Goal: Information Seeking & Learning: Learn about a topic

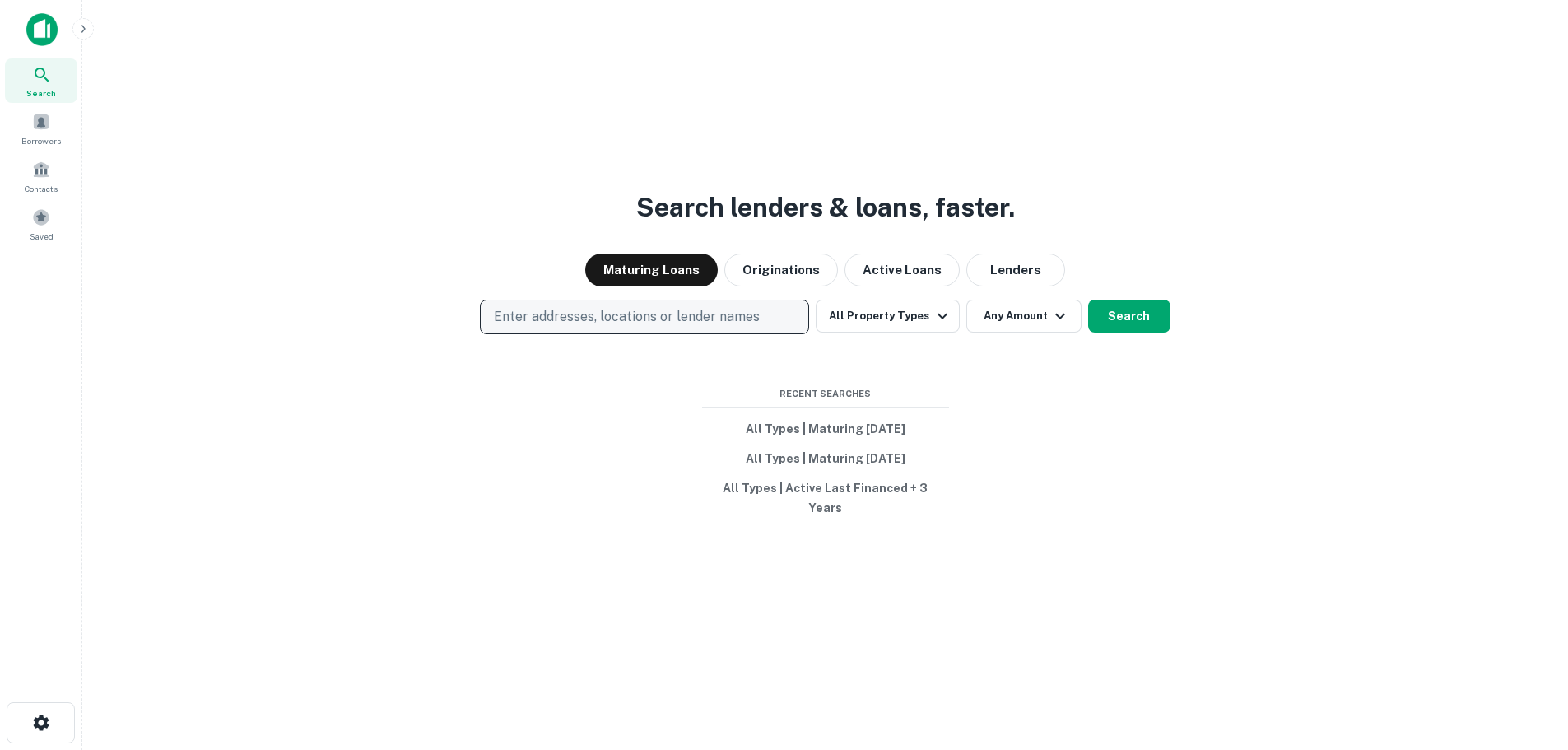
click at [603, 326] on p "Enter addresses, locations or lender names" at bounding box center [627, 316] width 266 height 20
type input "**********"
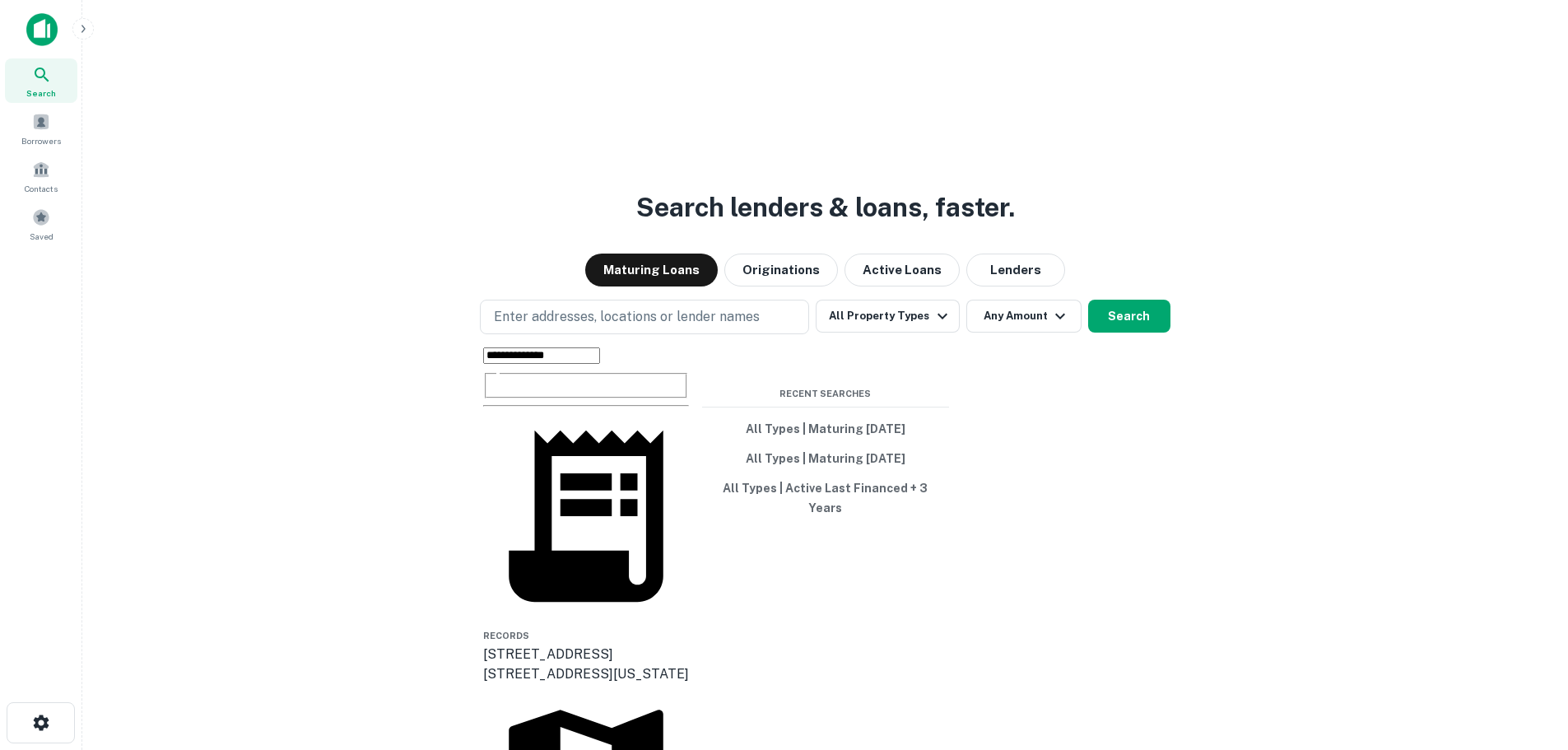
click at [592, 644] on div "300 e 55th st, los angeles, ca, 90011" at bounding box center [585, 654] width 206 height 20
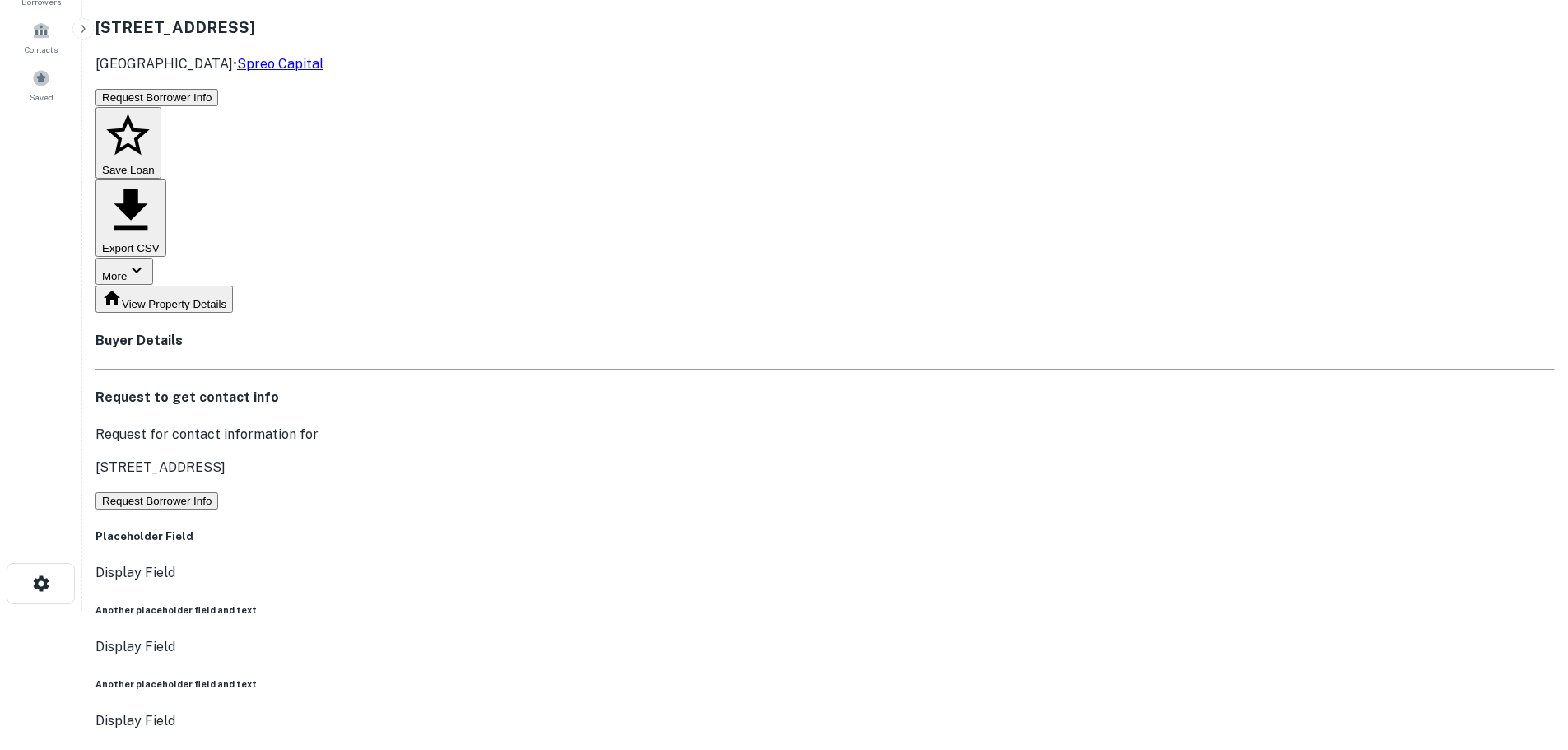
scroll to position [144, 0]
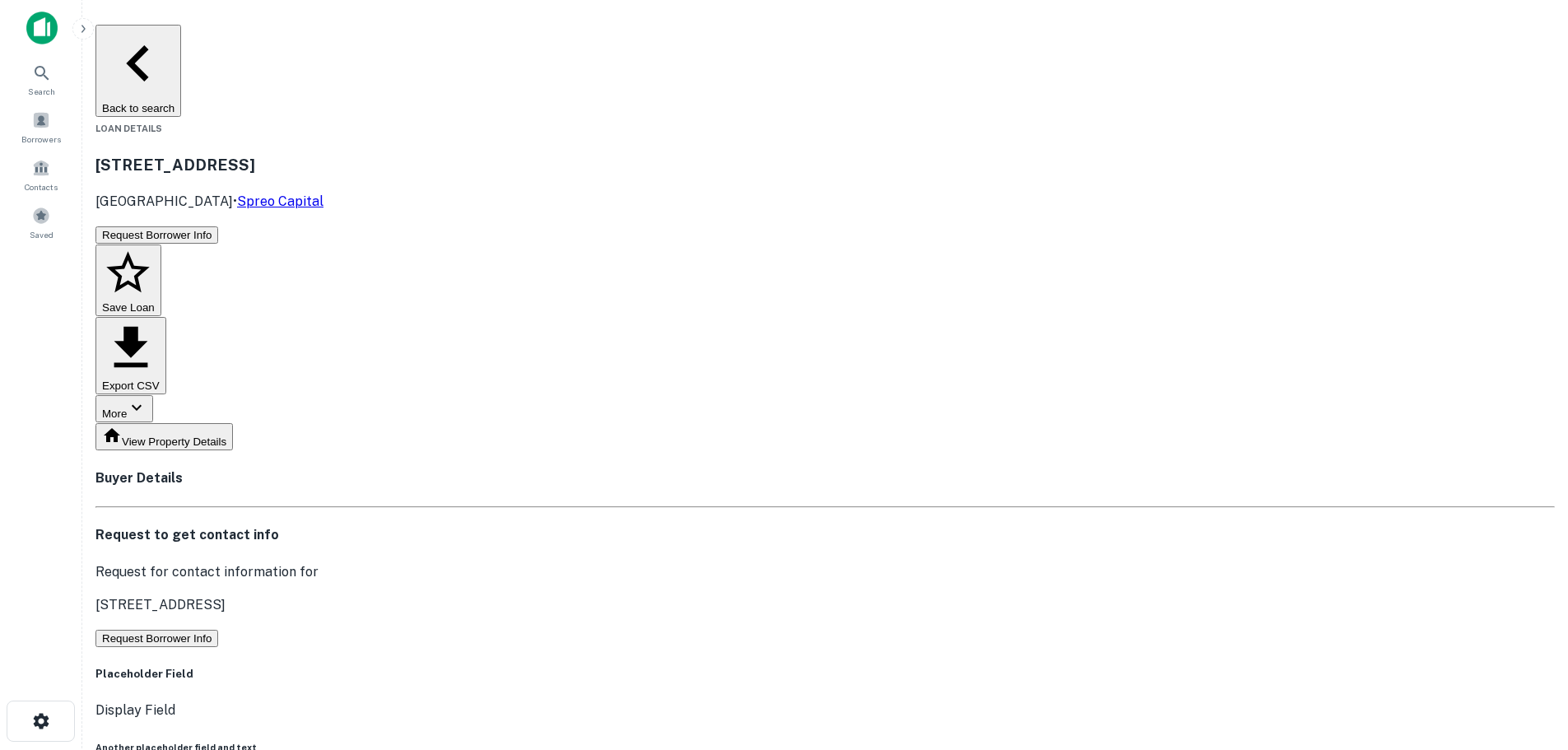
scroll to position [0, 0]
click at [233, 425] on button "View Property Details" at bounding box center [164, 438] width 138 height 27
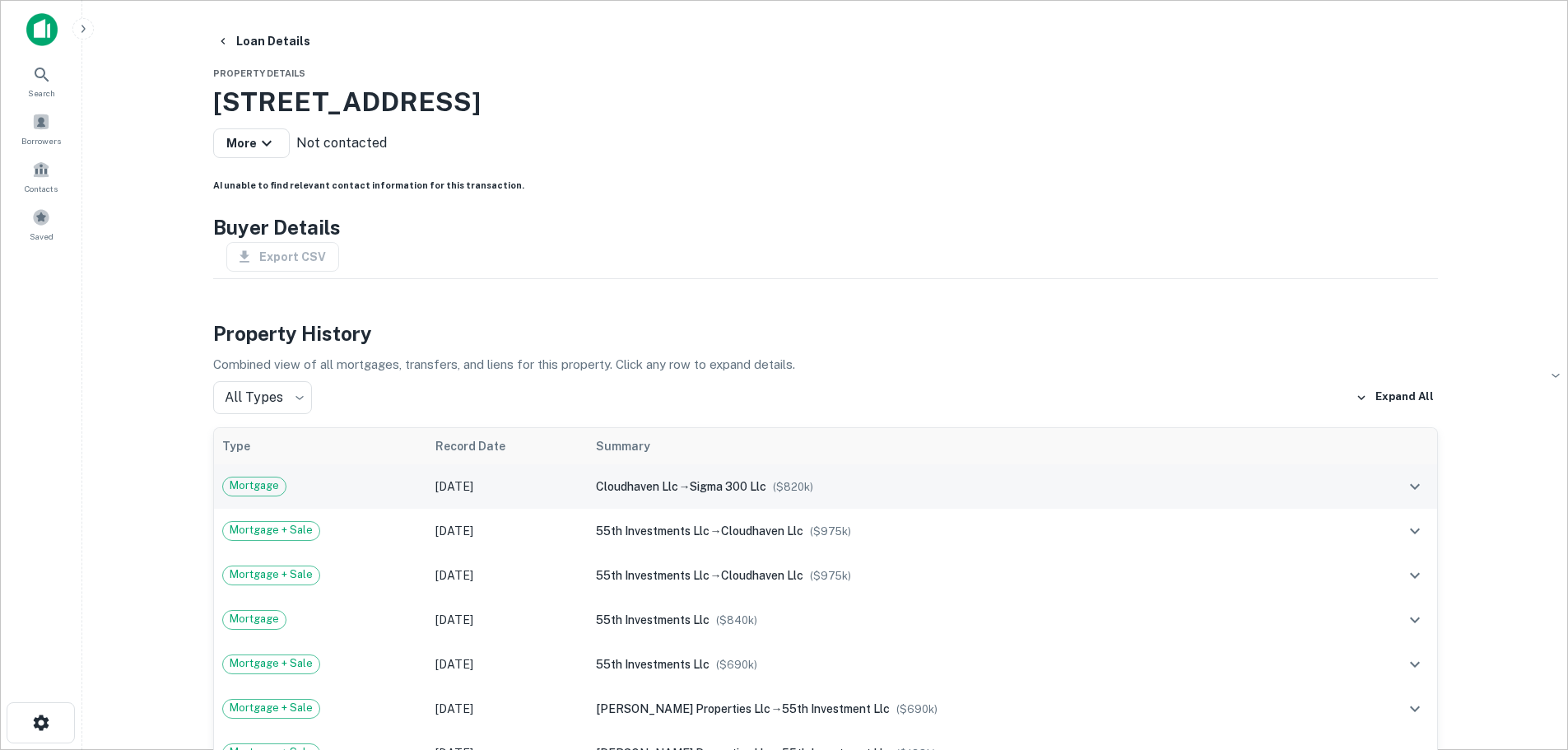
click at [271, 483] on span "Mortgage" at bounding box center [254, 485] width 62 height 17
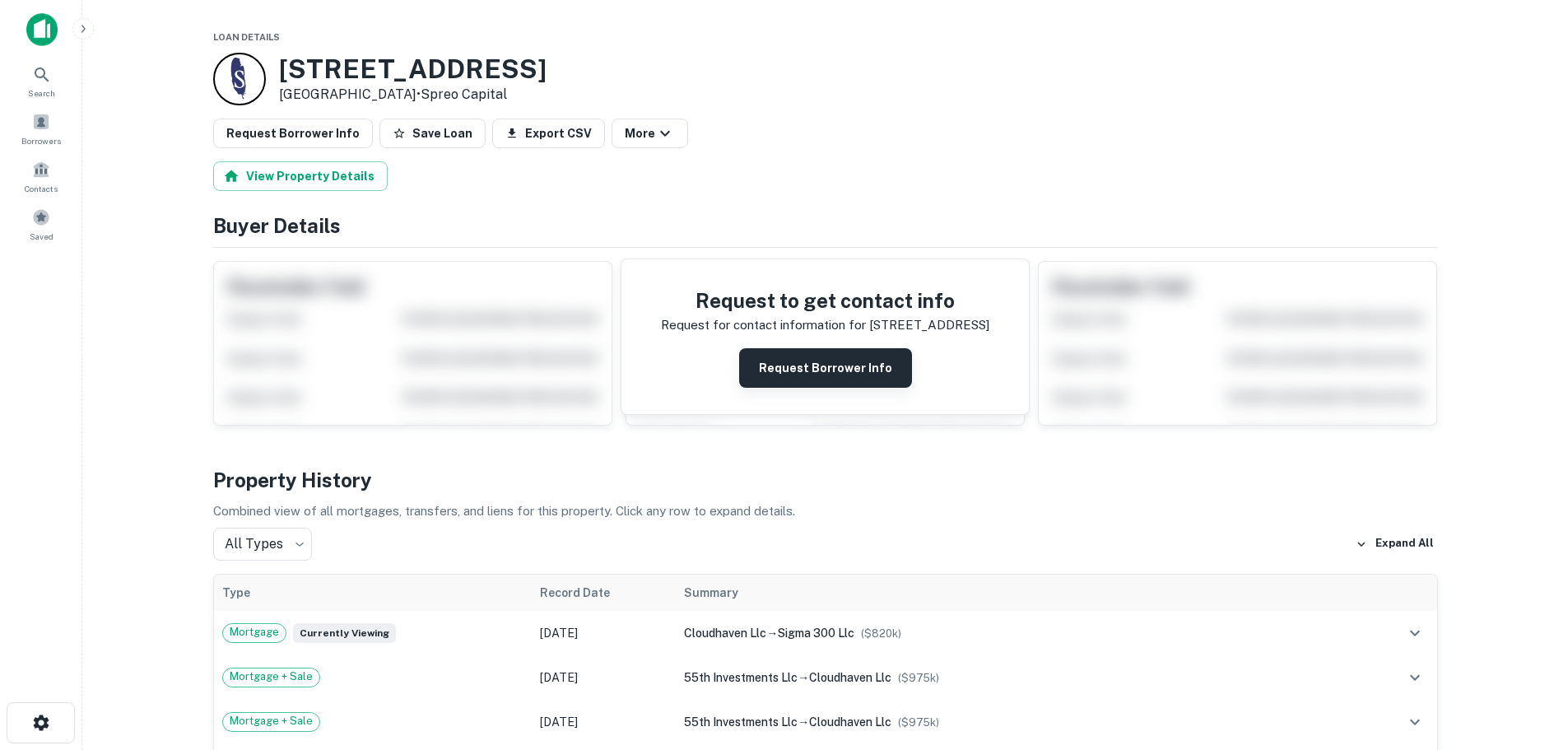
click at [826, 374] on button "Request Borrower Info" at bounding box center [825, 367] width 173 height 39
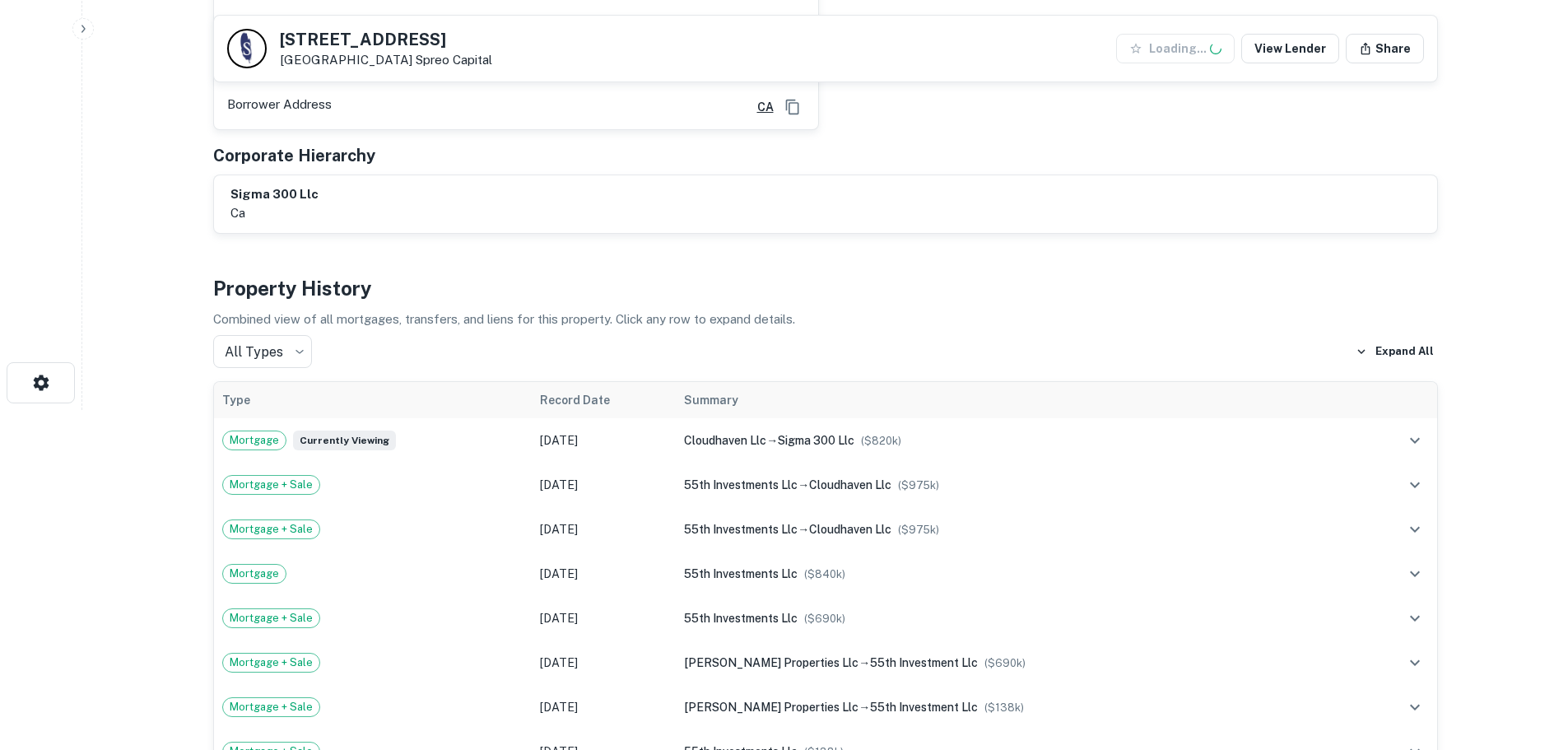
scroll to position [350, 0]
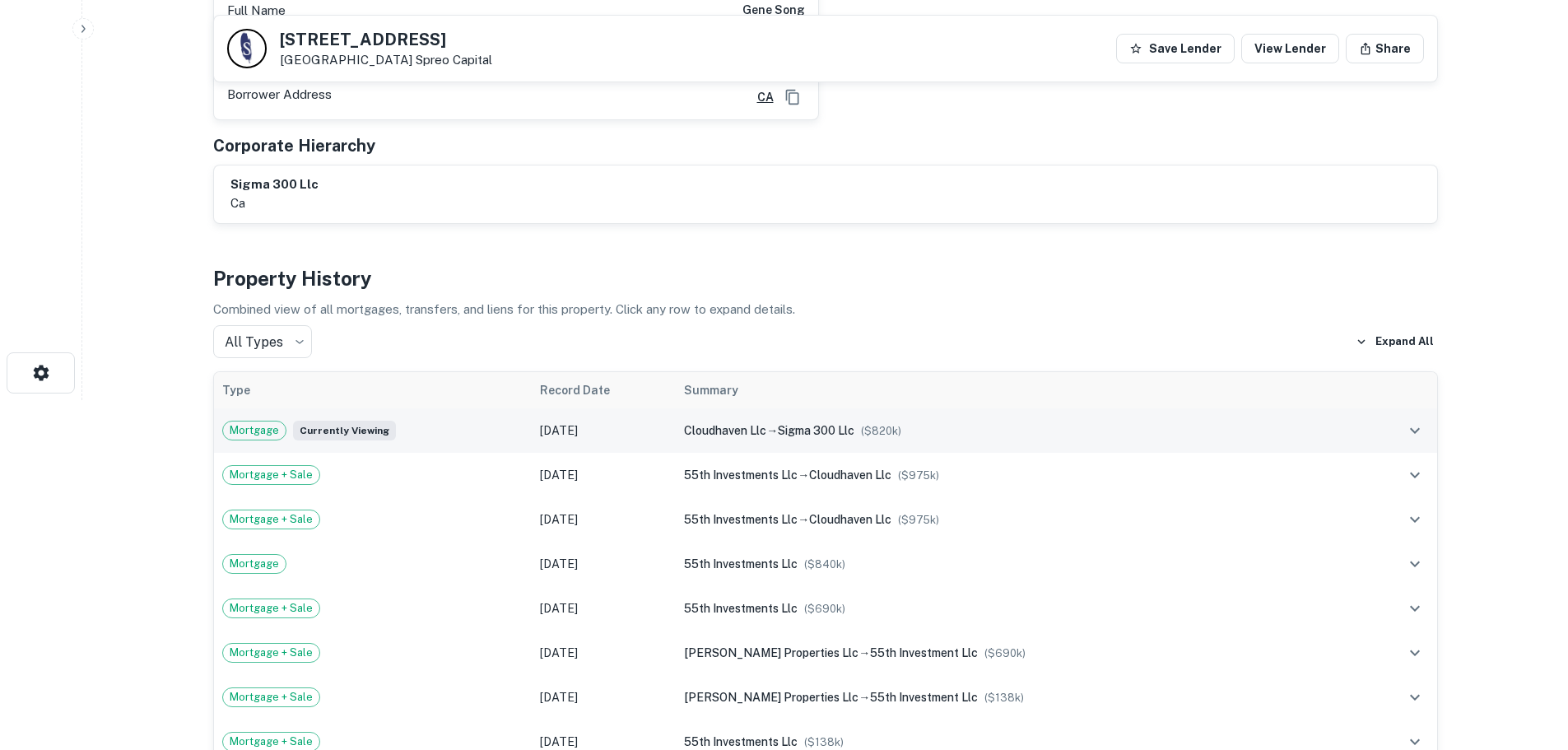
click at [1071, 426] on div "cloudhaven llc → sigma 300 llc ($ 820k )" at bounding box center [1018, 430] width 670 height 18
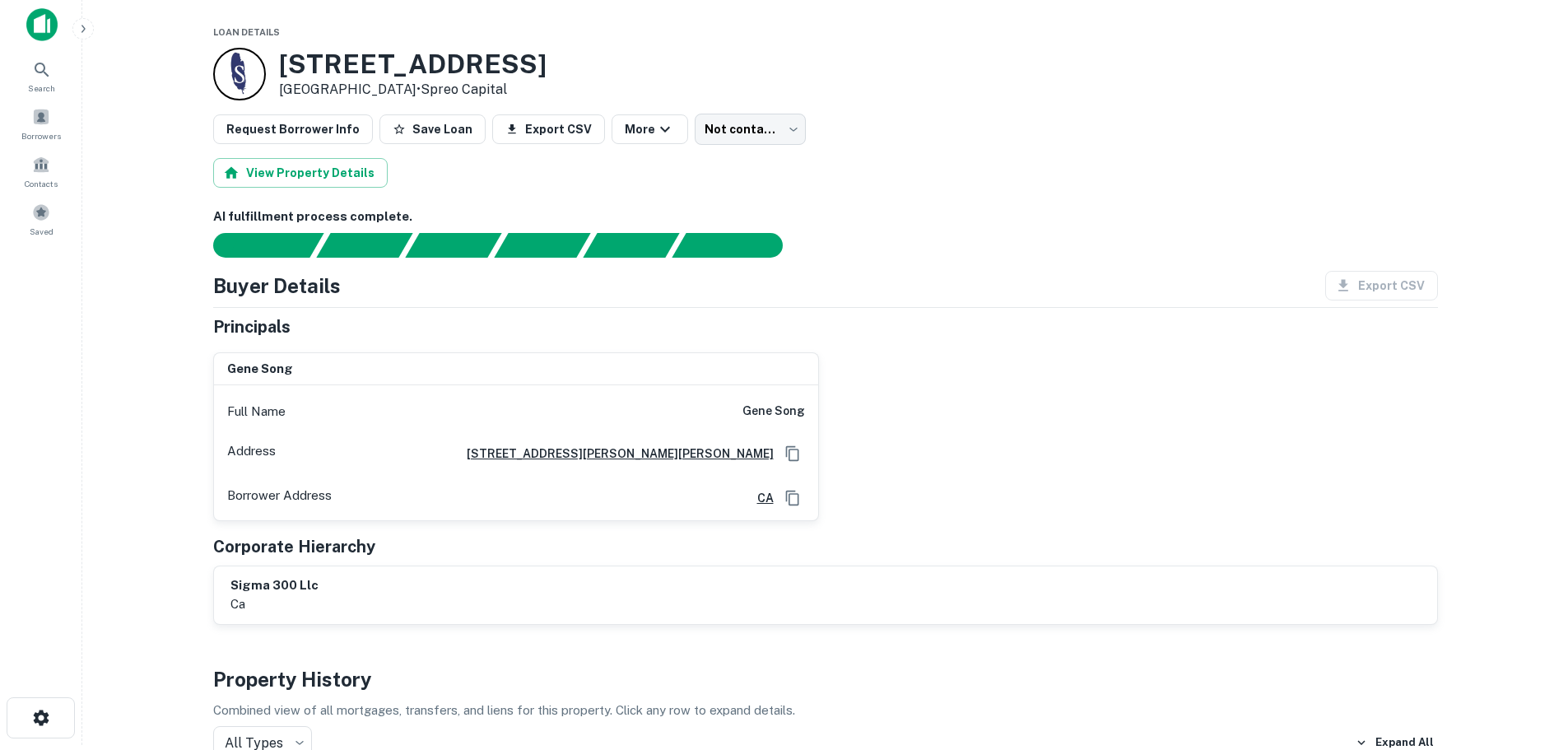
scroll to position [0, 0]
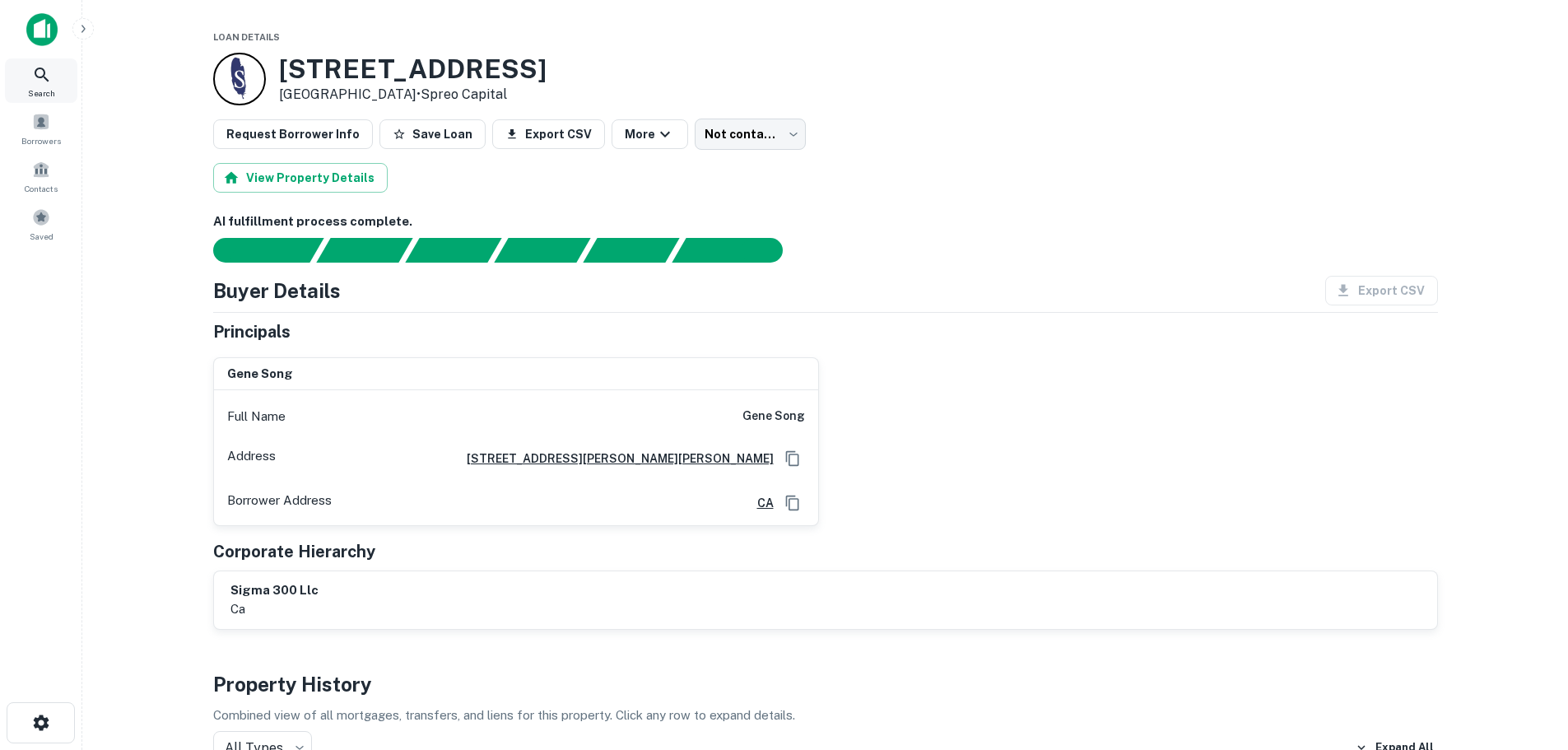
drag, startPoint x: 44, startPoint y: 78, endPoint x: 92, endPoint y: 88, distance: 49.0
click at [44, 78] on icon at bounding box center [42, 74] width 20 height 20
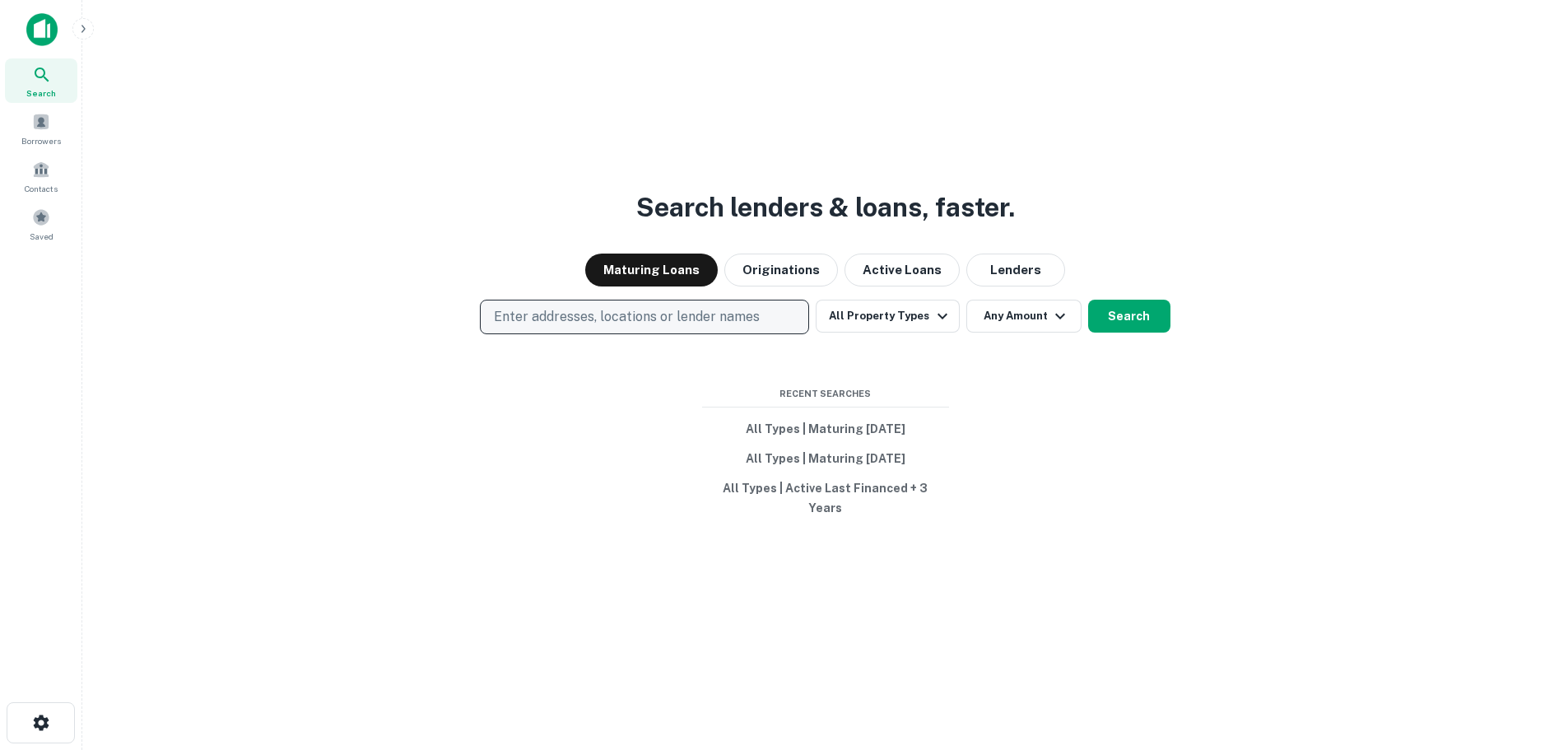
click at [524, 322] on p "Enter addresses, locations or lender names" at bounding box center [627, 316] width 266 height 20
type input "**********"
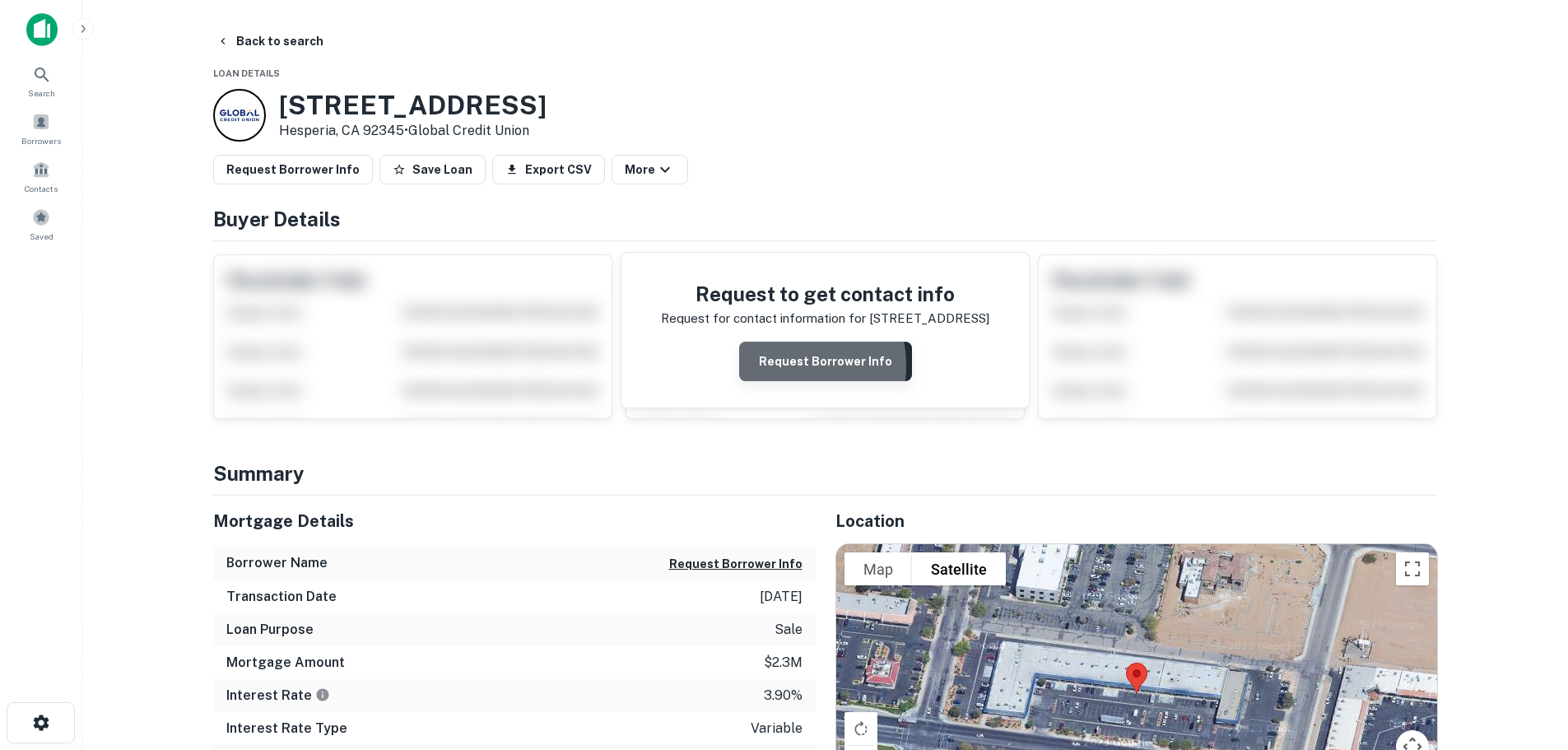
click at [778, 365] on button "Request Borrower Info" at bounding box center [825, 361] width 173 height 39
